Goal: Task Accomplishment & Management: Manage account settings

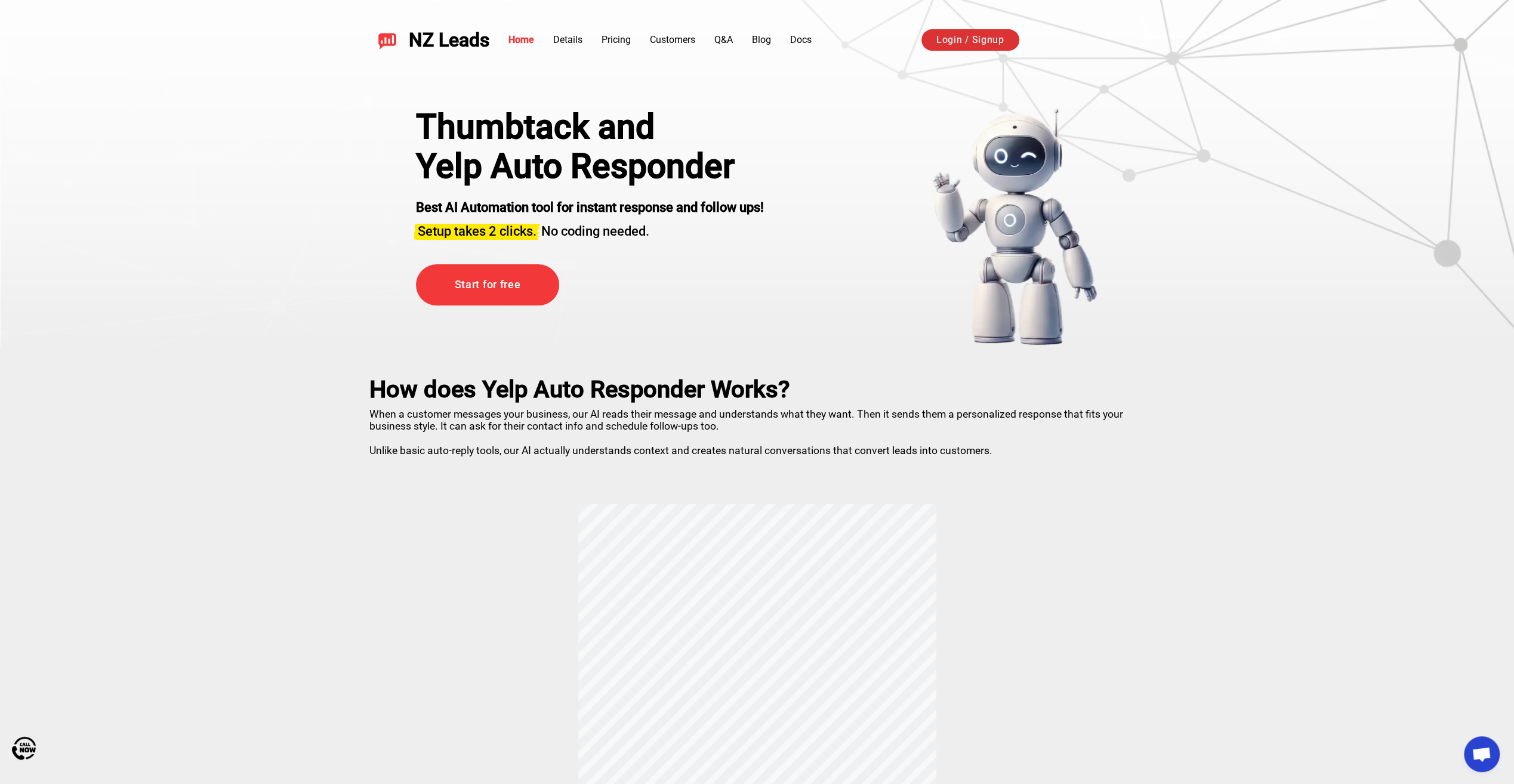
click at [946, 37] on link "Login / Signup" at bounding box center [970, 39] width 98 height 21
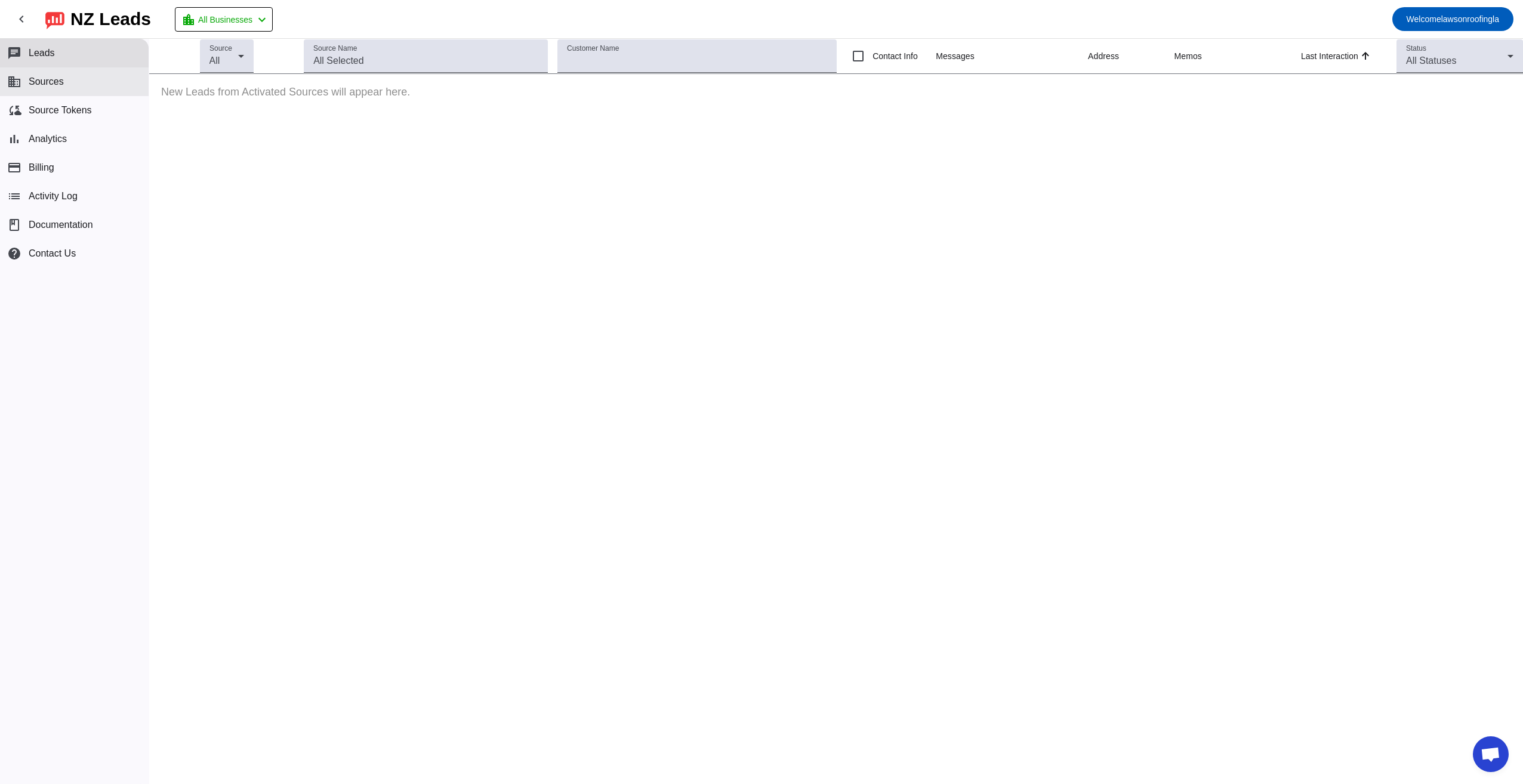
click at [69, 84] on button "business Sources" at bounding box center [74, 81] width 149 height 28
